Goal: Information Seeking & Learning: Learn about a topic

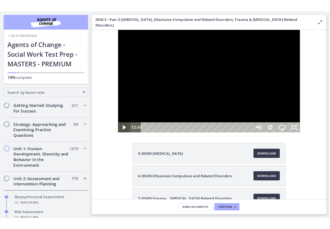
scroll to position [241, 0]
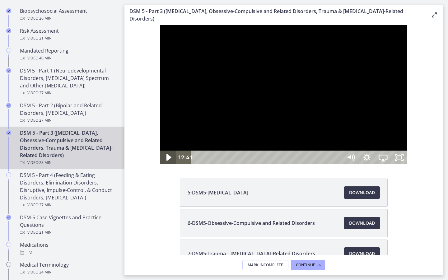
click at [159, 166] on icon "Play Video" at bounding box center [168, 157] width 19 height 17
click at [158, 166] on icon "Pause" at bounding box center [167, 157] width 19 height 17
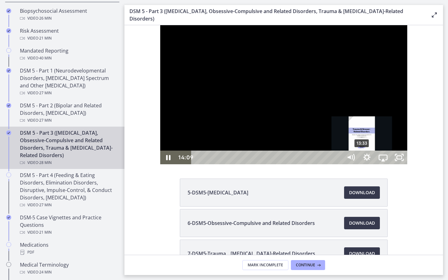
click at [327, 164] on div "13:33" at bounding box center [267, 158] width 141 height 14
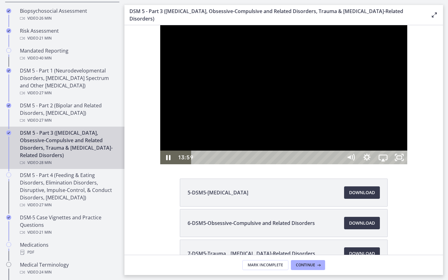
click at [334, 164] on div at bounding box center [284, 94] width 248 height 139
click at [160, 25] on button "Play Video: cmsebl44lpnc72iv6u00.mp4" at bounding box center [160, 25] width 0 height 0
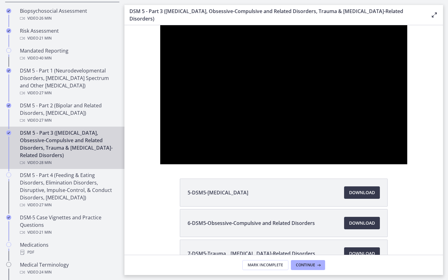
click at [160, 25] on button "Pause: cmsebl44lpnc72iv6u00.mp4" at bounding box center [160, 25] width 0 height 0
click at [160, 25] on button "Play Video: cmsebl44lpnc72iv6u00.mp4" at bounding box center [160, 25] width 0 height 0
click at [160, 25] on button "Pause: cmsebl44lpnc72iv6u00.mp4" at bounding box center [160, 25] width 0 height 0
click at [160, 25] on button "Play Video: cmsebl44lpnc72iv6u00.mp4" at bounding box center [160, 25] width 0 height 0
click at [160, 25] on button "Pause: cmsebl44lpnc72iv6u00.mp4" at bounding box center [160, 25] width 0 height 0
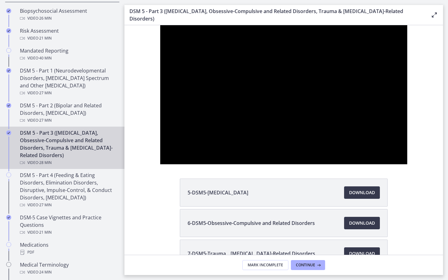
click at [160, 25] on button "Play Video: cmsebl44lpnc72iv6u00.mp4" at bounding box center [160, 25] width 0 height 0
click at [160, 25] on button "Pause: cmsebl44lpnc72iv6u00.mp4" at bounding box center [160, 25] width 0 height 0
click at [160, 25] on button "Play Video: cmsebl44lpnc72iv6u00.mp4" at bounding box center [160, 25] width 0 height 0
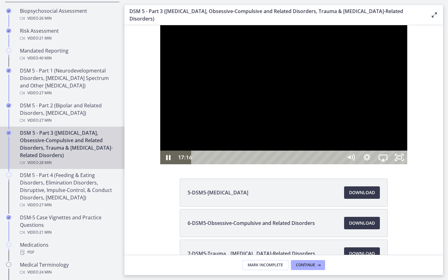
click at [160, 25] on button "Pause: cmsebl44lpnc72iv6u00.mp4" at bounding box center [160, 25] width 0 height 0
click at [160, 25] on button "Play Video: cmsebl44lpnc72iv6u00.mp4" at bounding box center [160, 25] width 0 height 0
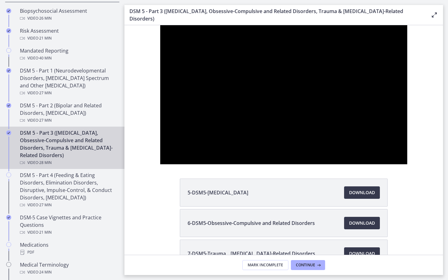
click at [160, 25] on button "Pause: cmsebl44lpnc72iv6u00.mp4" at bounding box center [160, 25] width 0 height 0
click at [408, 164] on div at bounding box center [284, 94] width 248 height 139
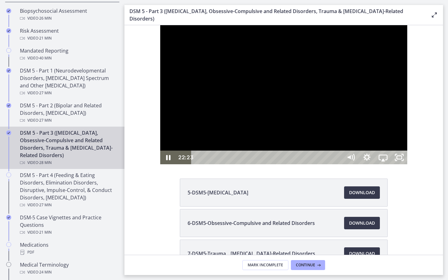
click at [339, 164] on div "22:23" at bounding box center [267, 158] width 141 height 14
click at [408, 164] on div at bounding box center [284, 94] width 248 height 139
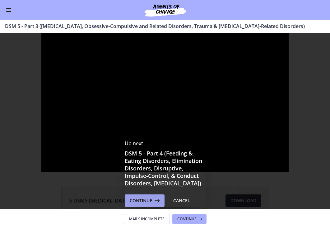
click at [153, 203] on icon at bounding box center [156, 200] width 9 height 7
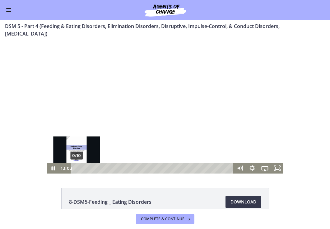
click at [77, 169] on div "0:10" at bounding box center [153, 168] width 155 height 11
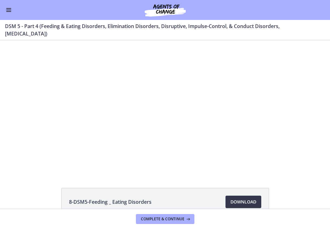
click at [8, 10] on span "Enable menu" at bounding box center [8, 10] width 5 height 1
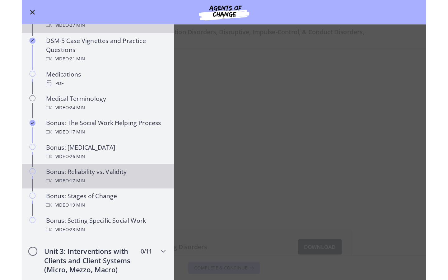
scroll to position [398, 0]
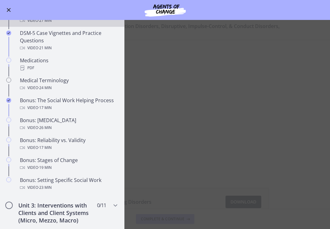
click at [131, 165] on main "DSM 5 - Part 4 (Feeding & Eating Disorders, Elimination Disorders, Disruptive, …" at bounding box center [165, 124] width 330 height 209
click at [5, 7] on button "Enable menu" at bounding box center [8, 9] width 7 height 7
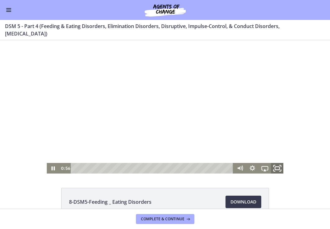
click at [276, 169] on rect "Fullscreen" at bounding box center [277, 168] width 4 height 3
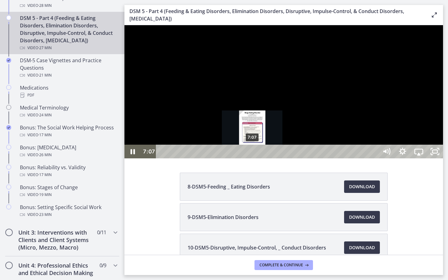
click at [253, 158] on div "7:07" at bounding box center [268, 152] width 212 height 14
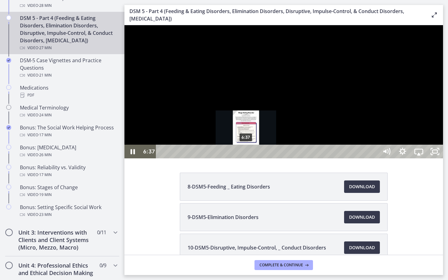
click at [247, 158] on div "6:37" at bounding box center [268, 152] width 212 height 14
click at [242, 158] on div "6:14" at bounding box center [268, 152] width 212 height 14
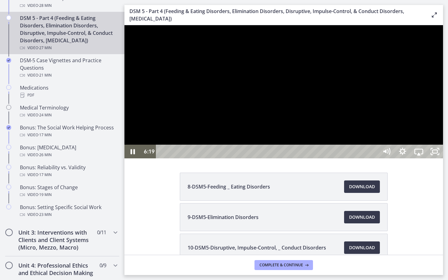
click at [259, 158] on div at bounding box center [284, 91] width 319 height 133
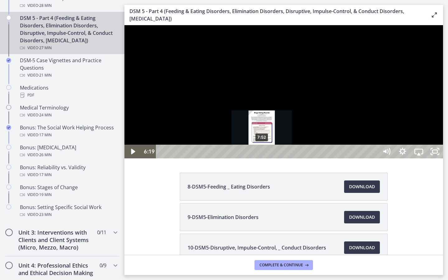
click at [125, 25] on button "Play Video: cmsec0qq9n7s72sd4oig.mp4" at bounding box center [125, 25] width 0 height 0
click at [258, 158] on div "7:32" at bounding box center [268, 152] width 212 height 14
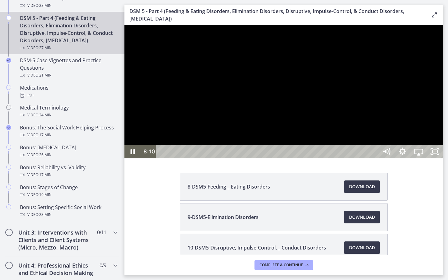
click at [223, 158] on div at bounding box center [284, 91] width 319 height 133
click at [125, 25] on button "Play Video: cmsec0qq9n7s72sd4oig.mp4" at bounding box center [125, 25] width 0 height 0
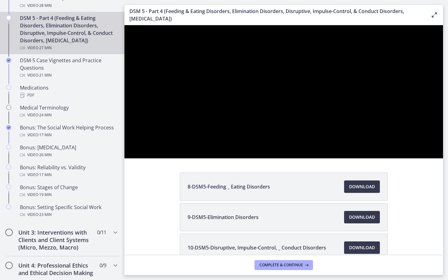
click at [125, 25] on button "Pause: cmsec0qq9n7s72sd4oig.mp4" at bounding box center [125, 25] width 0 height 0
click at [125, 25] on button "Play Video: cmsec0qq9n7s72sd4oig.mp4" at bounding box center [125, 25] width 0 height 0
click at [125, 25] on button "Pause: cmsec0qq9n7s72sd4oig.mp4" at bounding box center [125, 25] width 0 height 0
click at [125, 25] on button "Play Video: cmsec0qq9n7s72sd4oig.mp4" at bounding box center [125, 25] width 0 height 0
click at [125, 25] on button "Pause: cmsec0qq9n7s72sd4oig.mp4" at bounding box center [125, 25] width 0 height 0
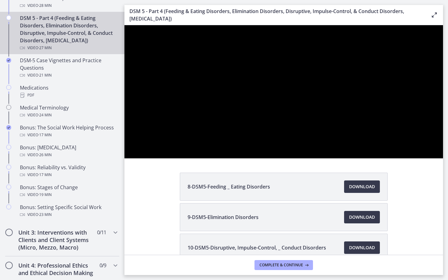
click at [125, 25] on button "Play Video: cmsec0qq9n7s72sd4oig.mp4" at bounding box center [125, 25] width 0 height 0
click at [125, 25] on button "Pause: cmsec0qq9n7s72sd4oig.mp4" at bounding box center [125, 25] width 0 height 0
click at [125, 25] on button "Play Video: cmsec0qq9n7s72sd4oig.mp4" at bounding box center [125, 25] width 0 height 0
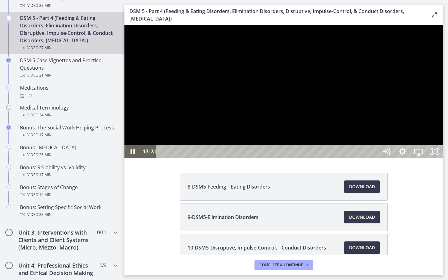
click at [304, 158] on div at bounding box center [284, 91] width 319 height 133
click at [125, 25] on button "Play Video: cmsec0qq9n7s72sd4oig.mp4" at bounding box center [125, 25] width 0 height 0
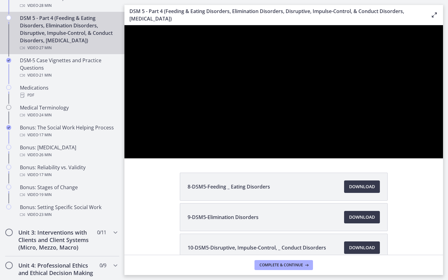
click at [125, 25] on button "Pause: cmsec0qq9n7s72sd4oig.mp4" at bounding box center [125, 25] width 0 height 0
click at [125, 25] on button "Play Video: cmsec0qq9n7s72sd4oig.mp4" at bounding box center [125, 25] width 0 height 0
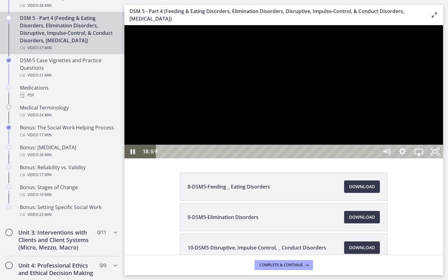
click at [378, 158] on div at bounding box center [284, 91] width 319 height 133
